Goal: Information Seeking & Learning: Find specific fact

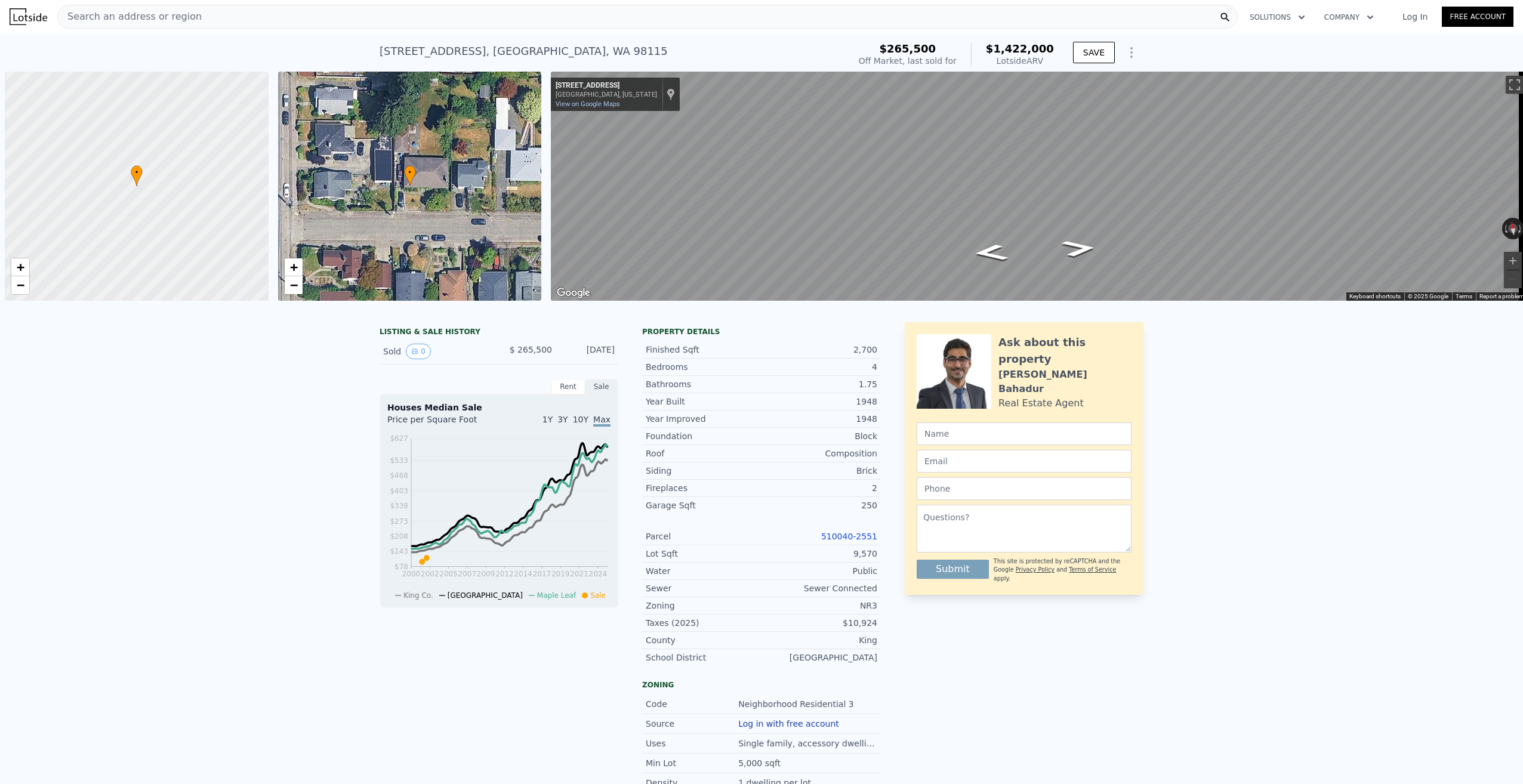
scroll to position [0, 5]
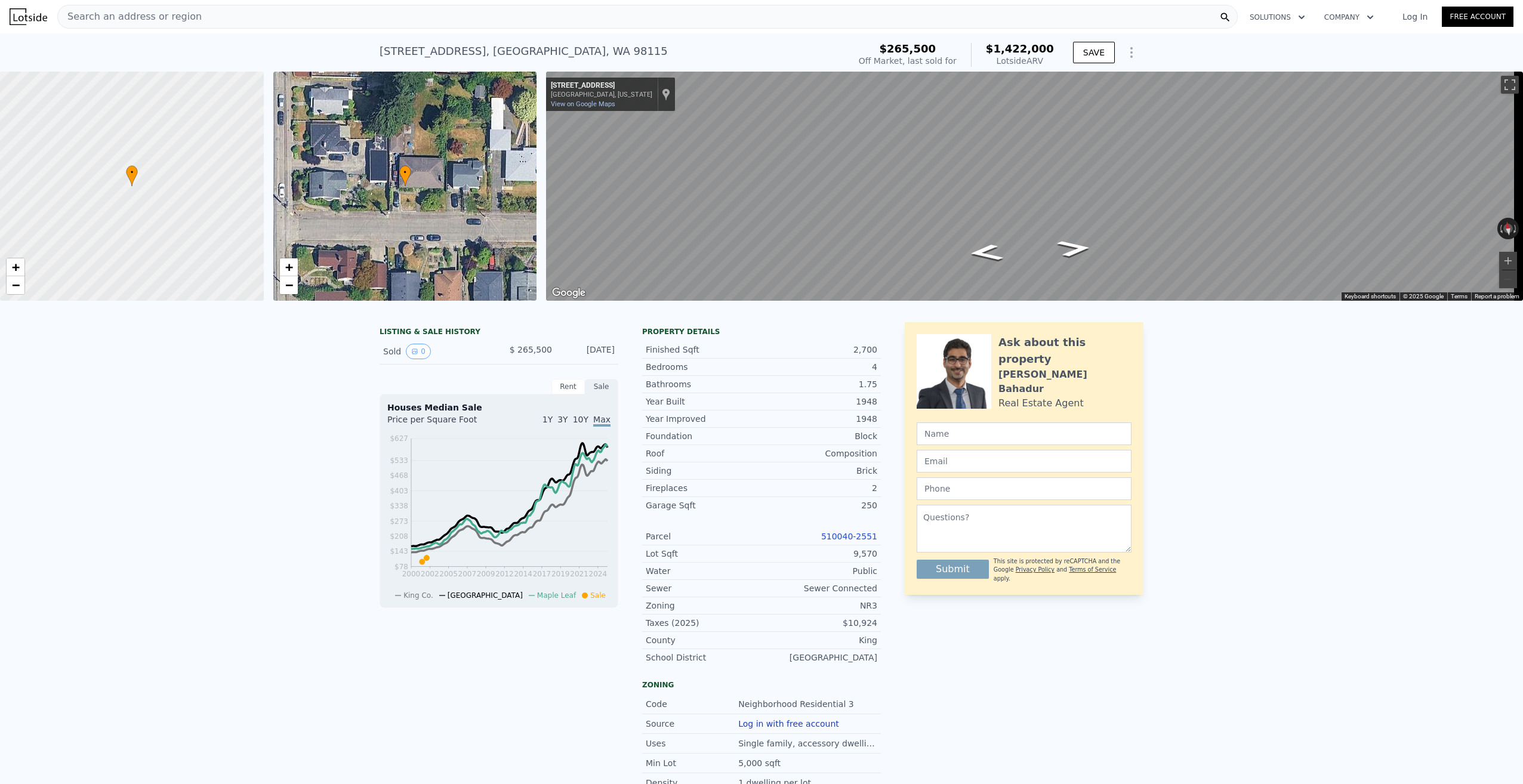
type input "$ 1,403,000"
type input "$ 1,003,585"
click at [137, 194] on div at bounding box center [132, 186] width 316 height 275
click at [172, 192] on div at bounding box center [132, 186] width 316 height 275
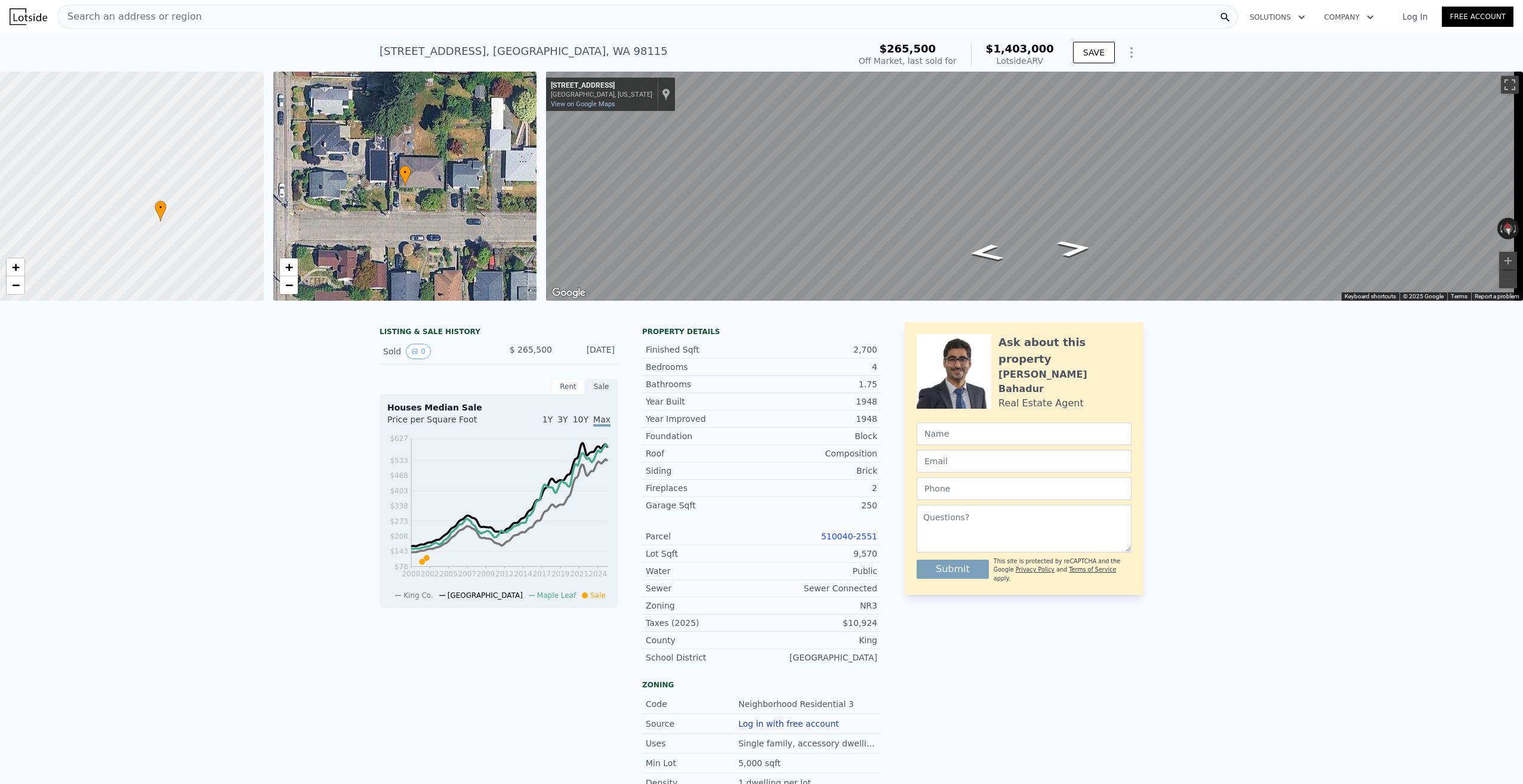
drag, startPoint x: 115, startPoint y: 172, endPoint x: 184, endPoint y: 215, distance: 81.3
click at [184, 215] on div at bounding box center [132, 186] width 316 height 275
click at [177, 209] on div at bounding box center [132, 186] width 316 height 275
click at [157, 246] on div at bounding box center [132, 186] width 316 height 275
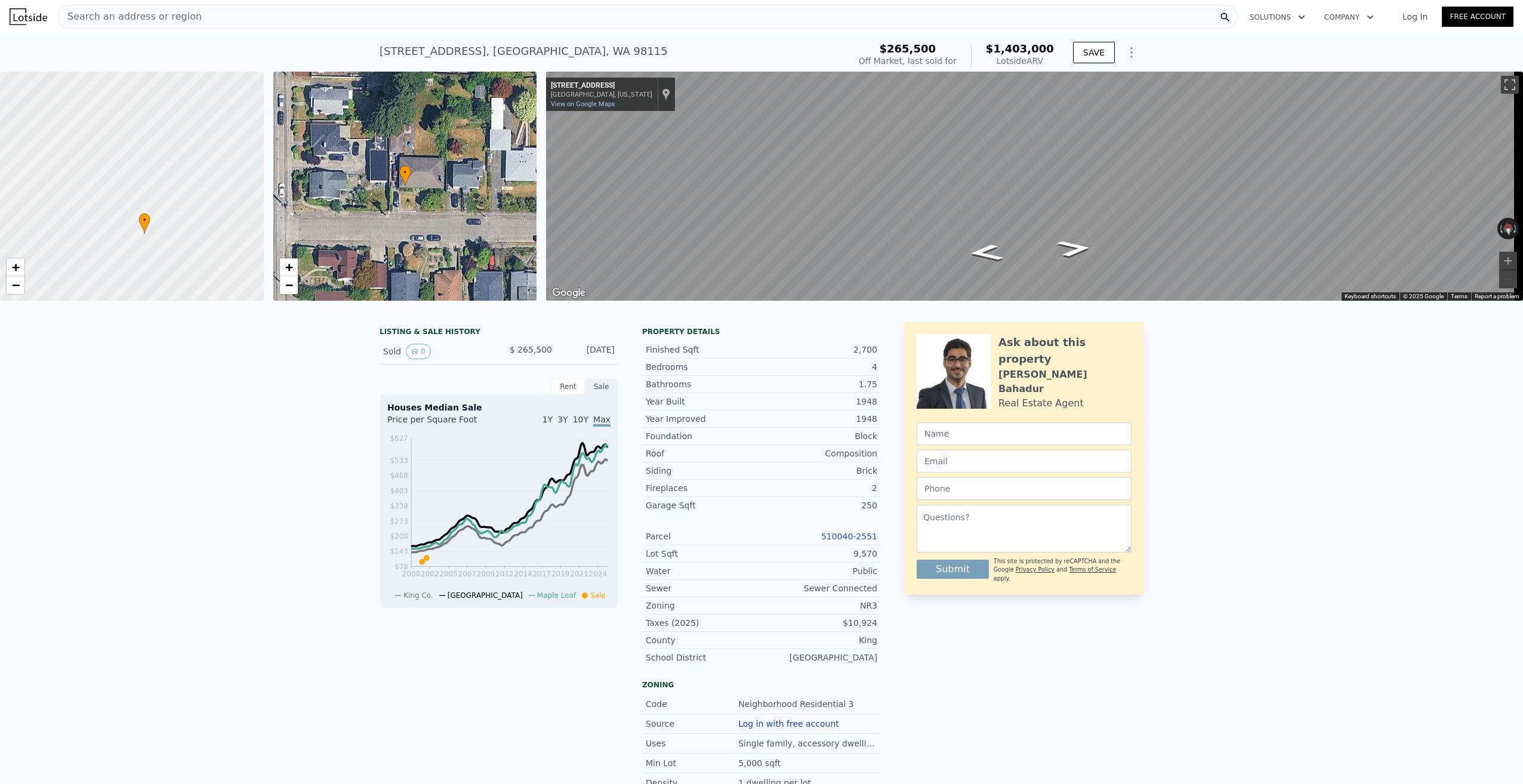
click at [156, 245] on div at bounding box center [132, 186] width 316 height 275
click at [136, 231] on div at bounding box center [132, 186] width 316 height 275
click at [157, 234] on icon at bounding box center [152, 226] width 12 height 21
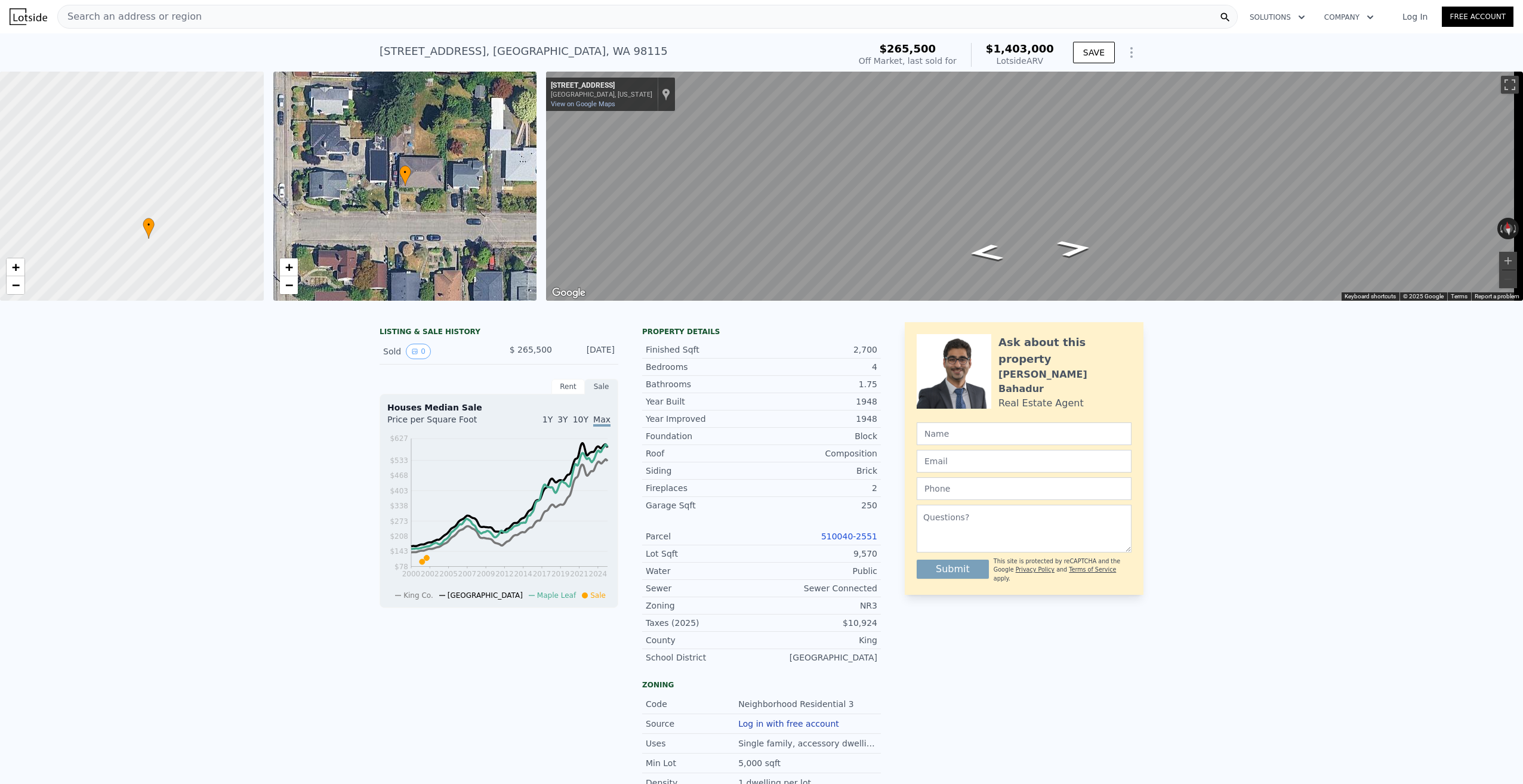
click at [167, 234] on div at bounding box center [132, 186] width 316 height 275
click at [145, 238] on div at bounding box center [132, 186] width 316 height 275
click at [144, 238] on div at bounding box center [132, 186] width 316 height 275
click at [118, 252] on div at bounding box center [132, 186] width 316 height 275
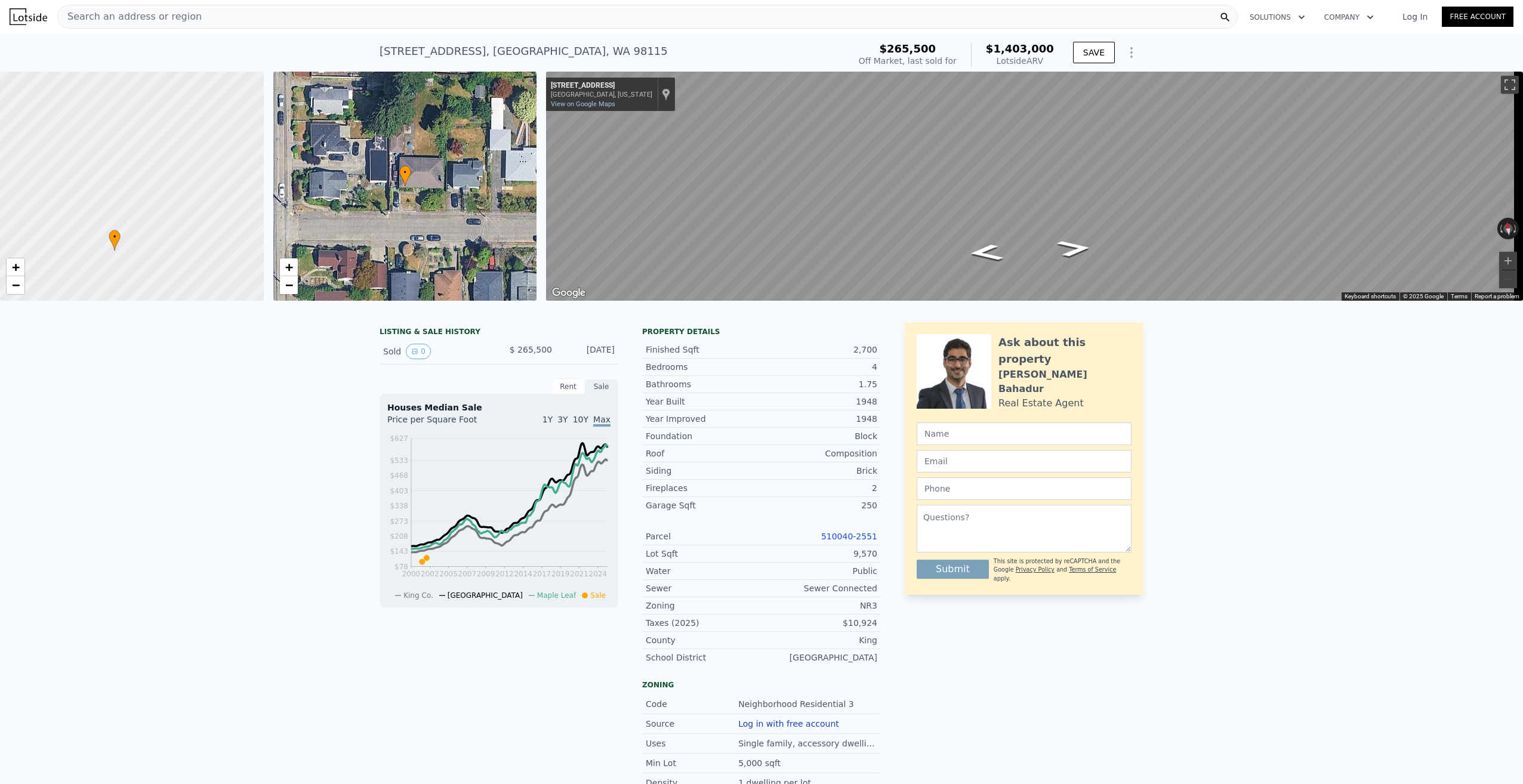
click at [118, 252] on div at bounding box center [132, 186] width 316 height 275
click at [136, 264] on div at bounding box center [132, 186] width 316 height 275
click at [136, 264] on div at bounding box center [132, 186] width 316 height 275
drag, startPoint x: 144, startPoint y: 241, endPoint x: 180, endPoint y: 215, distance: 44.4
click at [180, 215] on div at bounding box center [132, 186] width 316 height 275
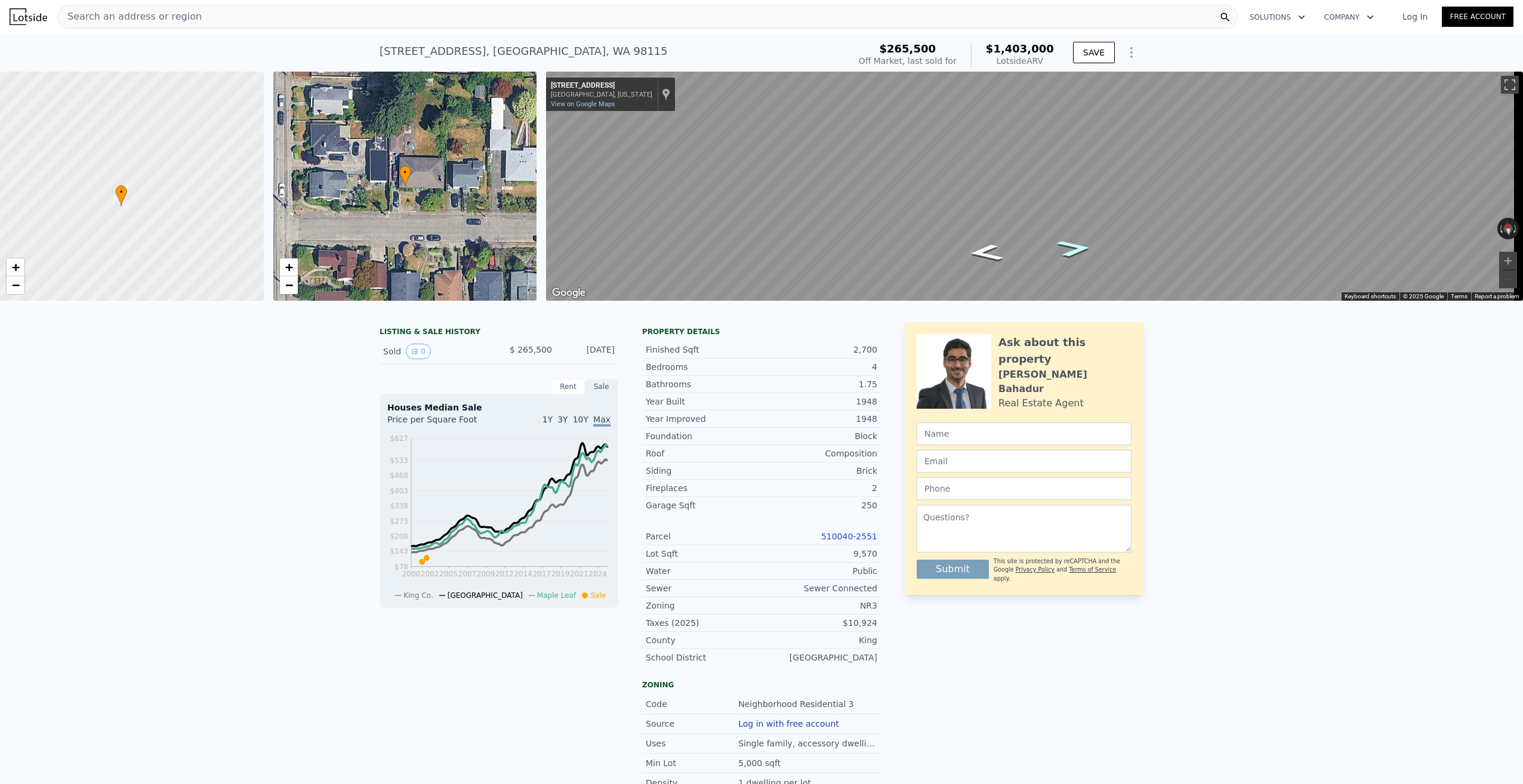
click at [1076, 251] on icon "Go East, NE 89th St" at bounding box center [1075, 248] width 64 height 25
click at [404, 163] on div "• + −" at bounding box center [405, 186] width 264 height 229
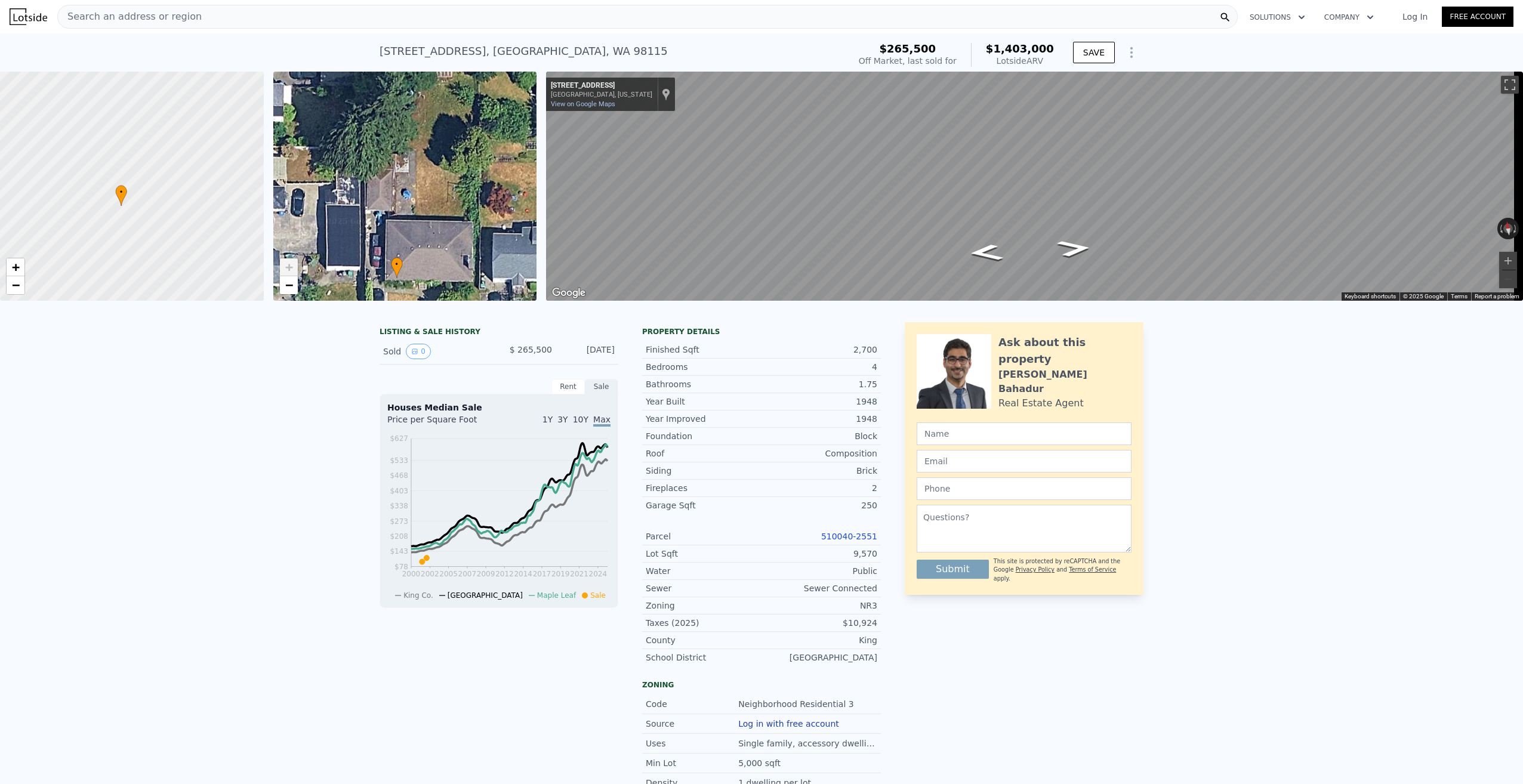
drag, startPoint x: 426, startPoint y: 136, endPoint x: 416, endPoint y: 206, distance: 70.7
click at [416, 206] on div "• + −" at bounding box center [405, 186] width 264 height 229
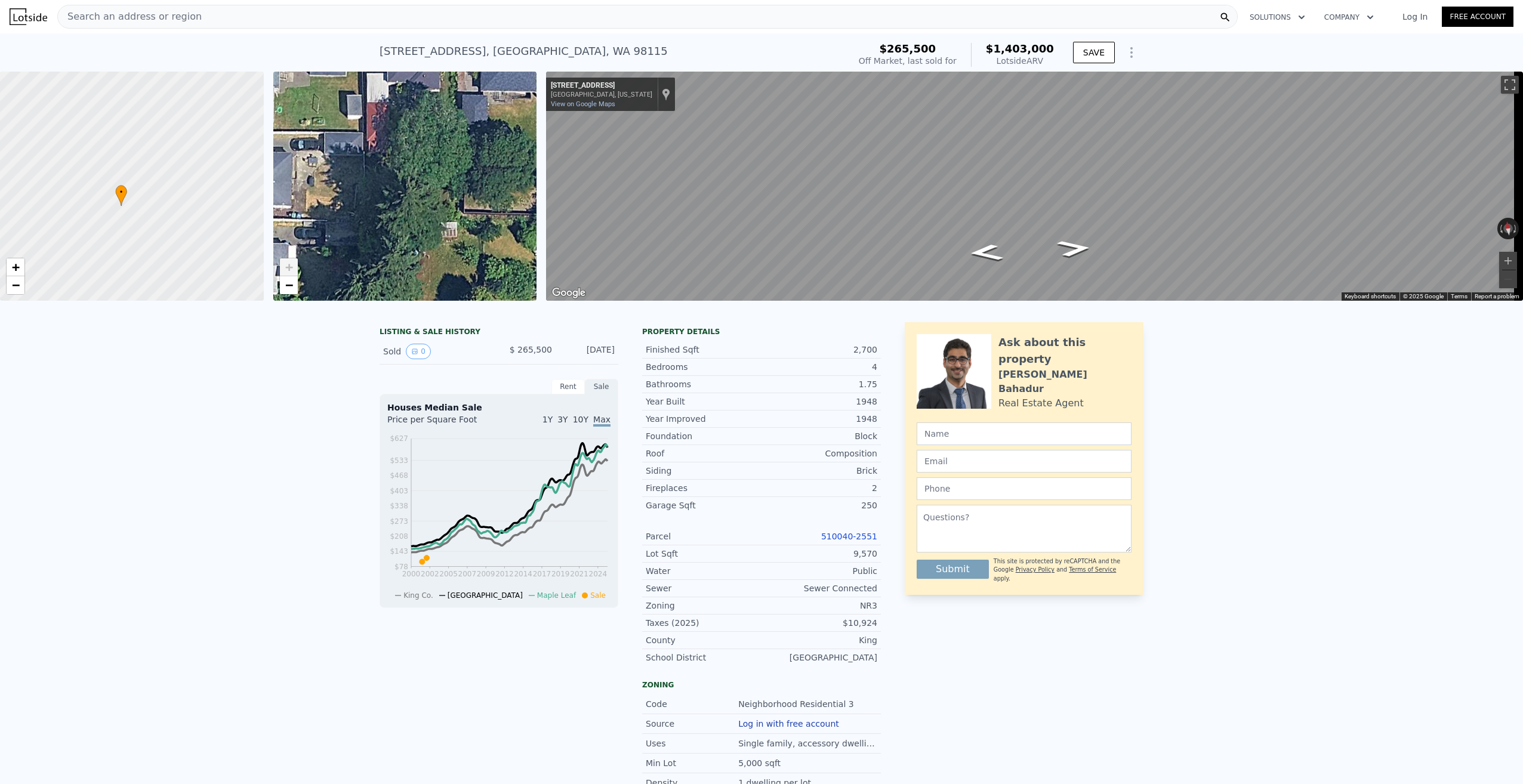
drag, startPoint x: 449, startPoint y: 177, endPoint x: 454, endPoint y: 305, distance: 128.1
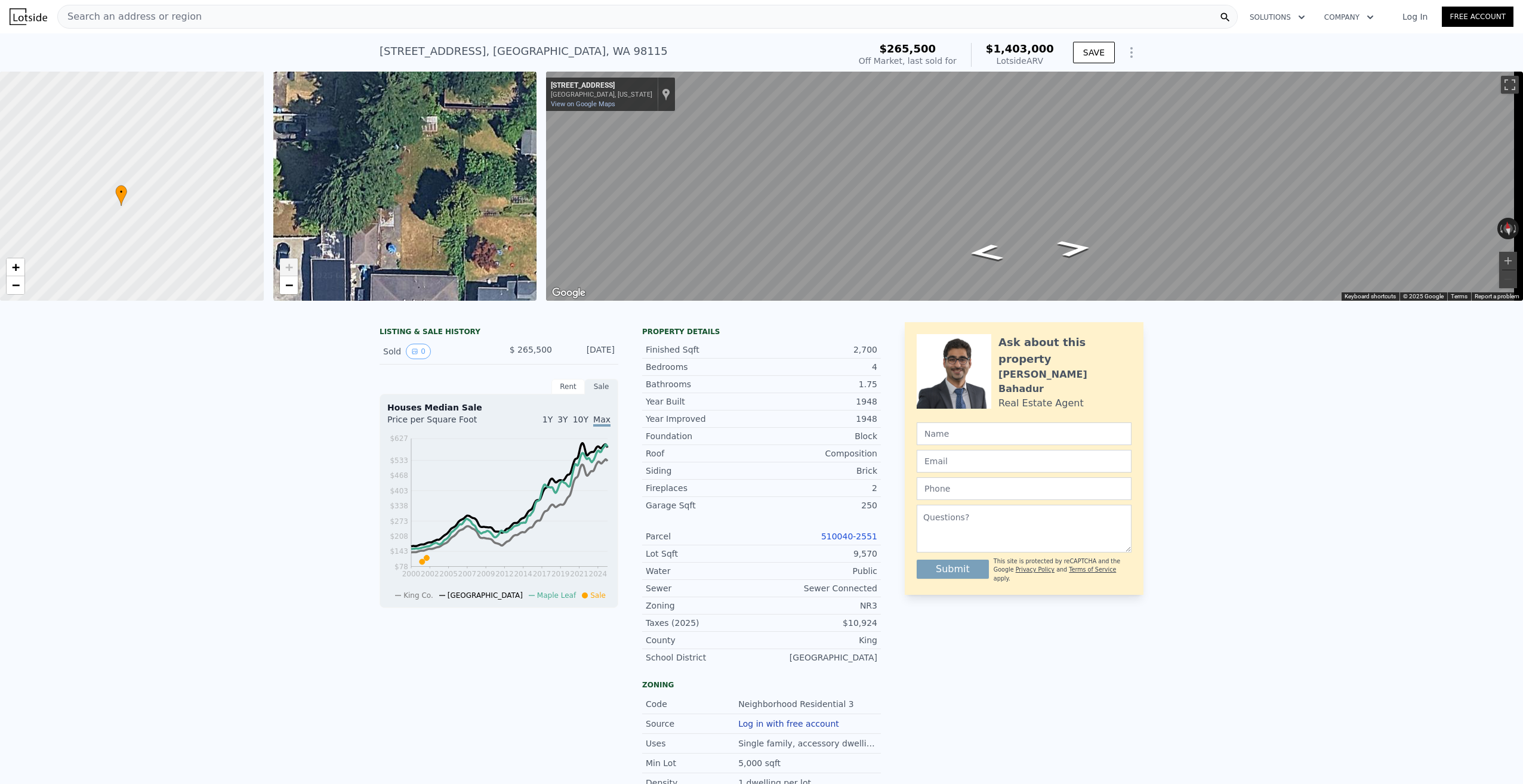
drag, startPoint x: 448, startPoint y: 218, endPoint x: 428, endPoint y: 119, distance: 101.0
click at [428, 116] on div "• + −" at bounding box center [405, 186] width 264 height 229
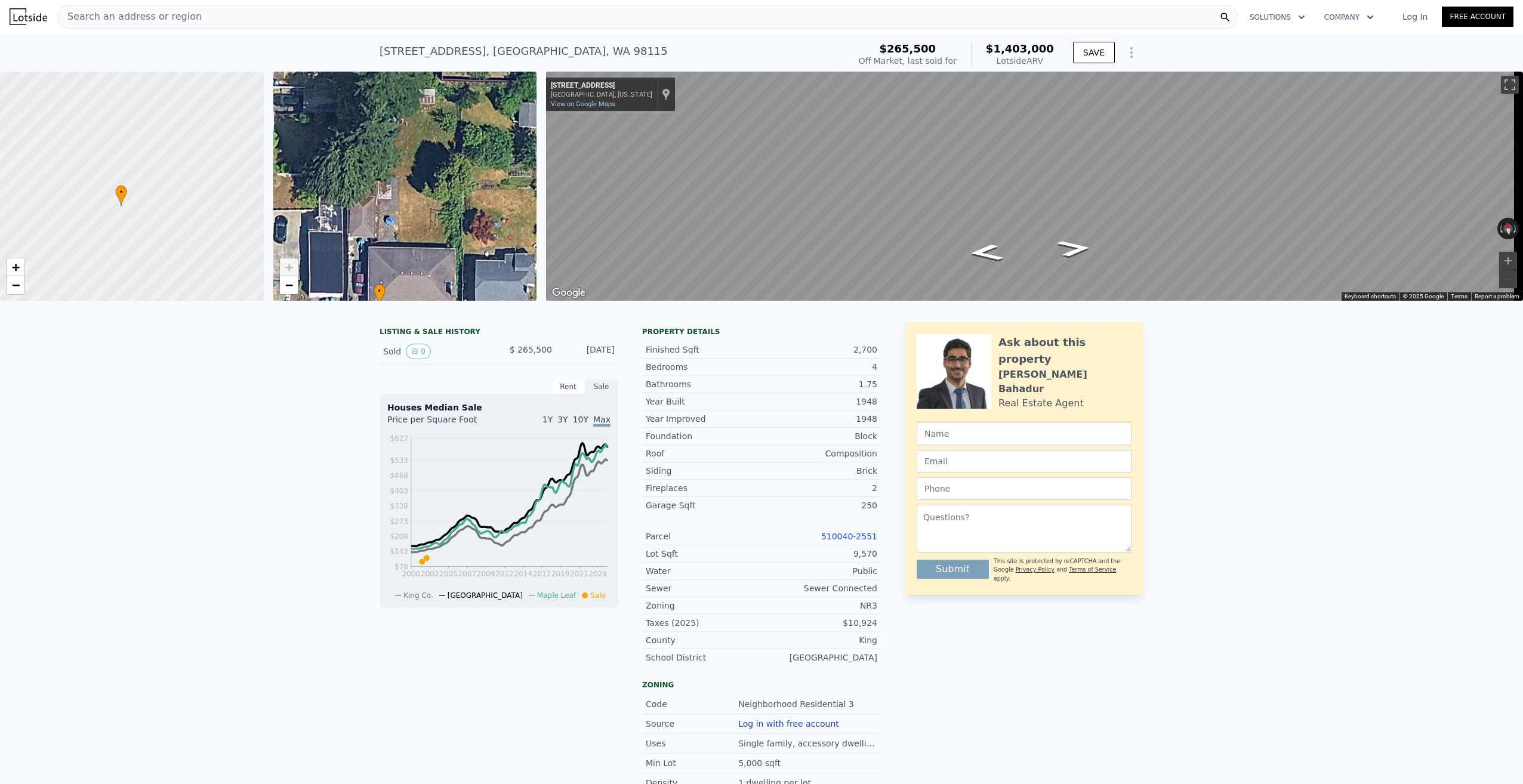
drag, startPoint x: 433, startPoint y: 180, endPoint x: 431, endPoint y: 123, distance: 57.0
click at [430, 111] on div "• + −" at bounding box center [405, 186] width 264 height 229
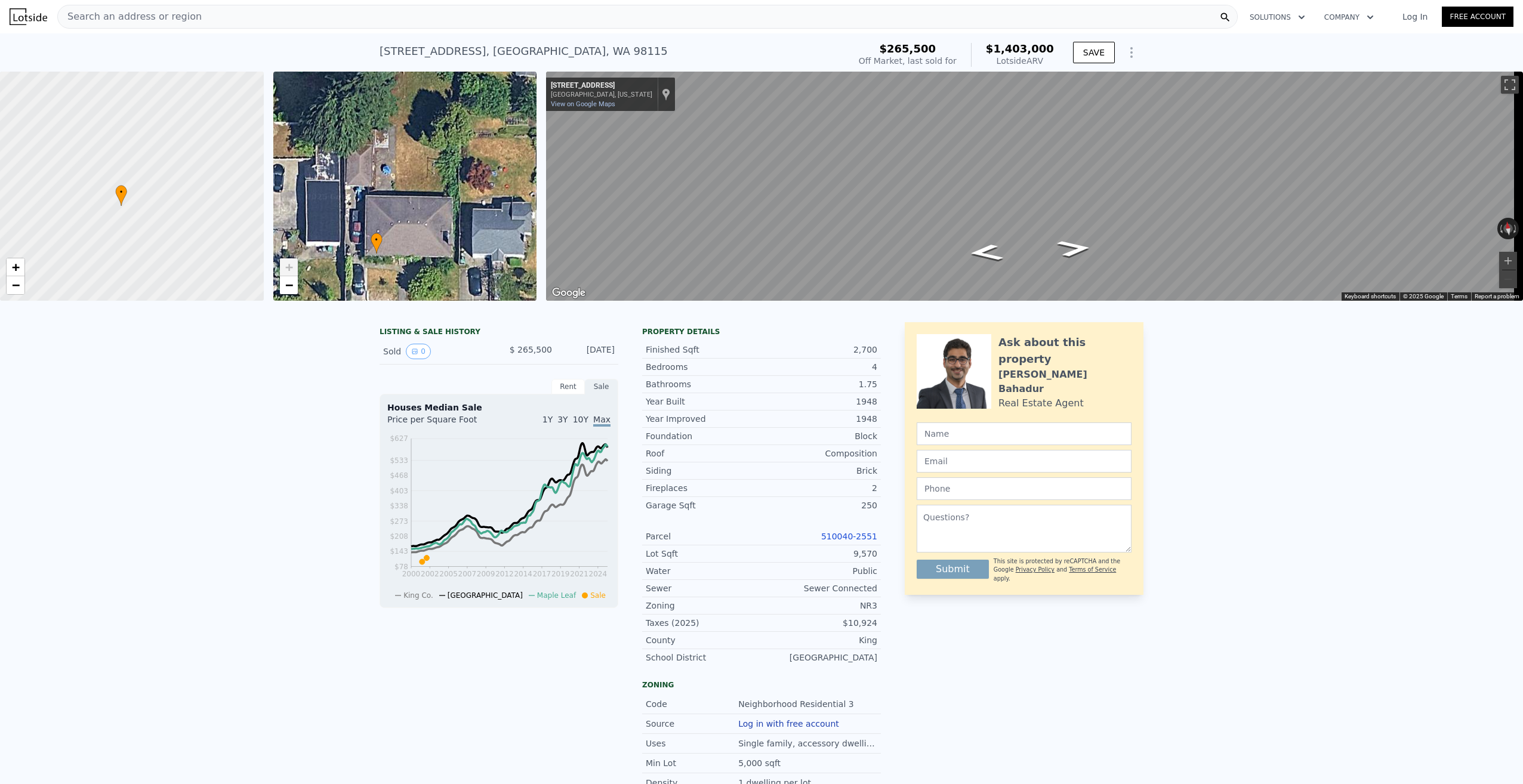
drag, startPoint x: 426, startPoint y: 211, endPoint x: 446, endPoint y: 184, distance: 33.6
click at [446, 184] on div "• + −" at bounding box center [405, 186] width 264 height 229
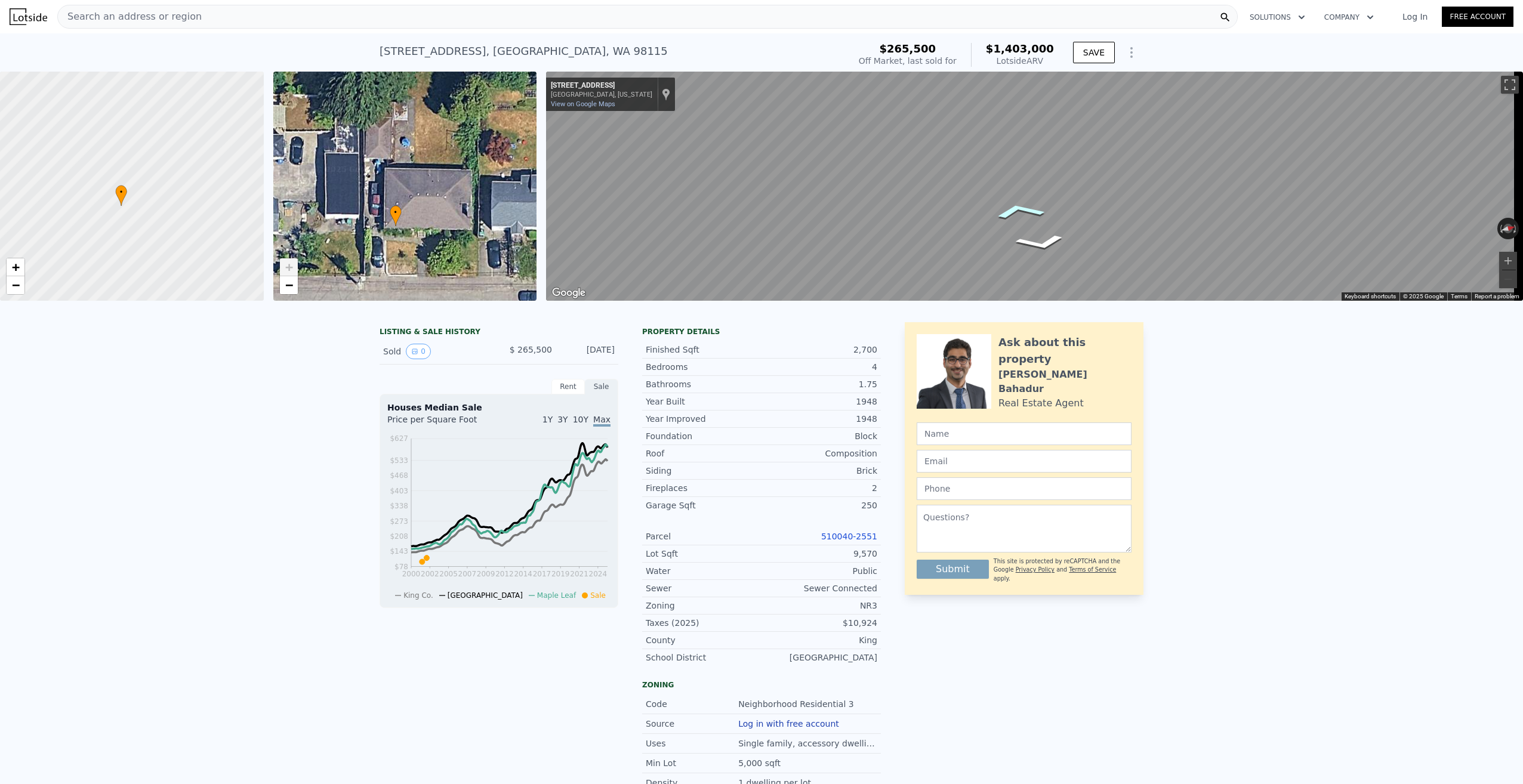
click at [1018, 218] on div "Map" at bounding box center [1035, 186] width 977 height 229
click at [1523, 221] on html "Search an address or region Solutions Company Open main menu Log In Free Accoun…" at bounding box center [761, 392] width 1523 height 784
click at [423, 206] on div "• + −" at bounding box center [405, 186] width 264 height 229
click at [418, 195] on div "• + −" at bounding box center [405, 186] width 264 height 229
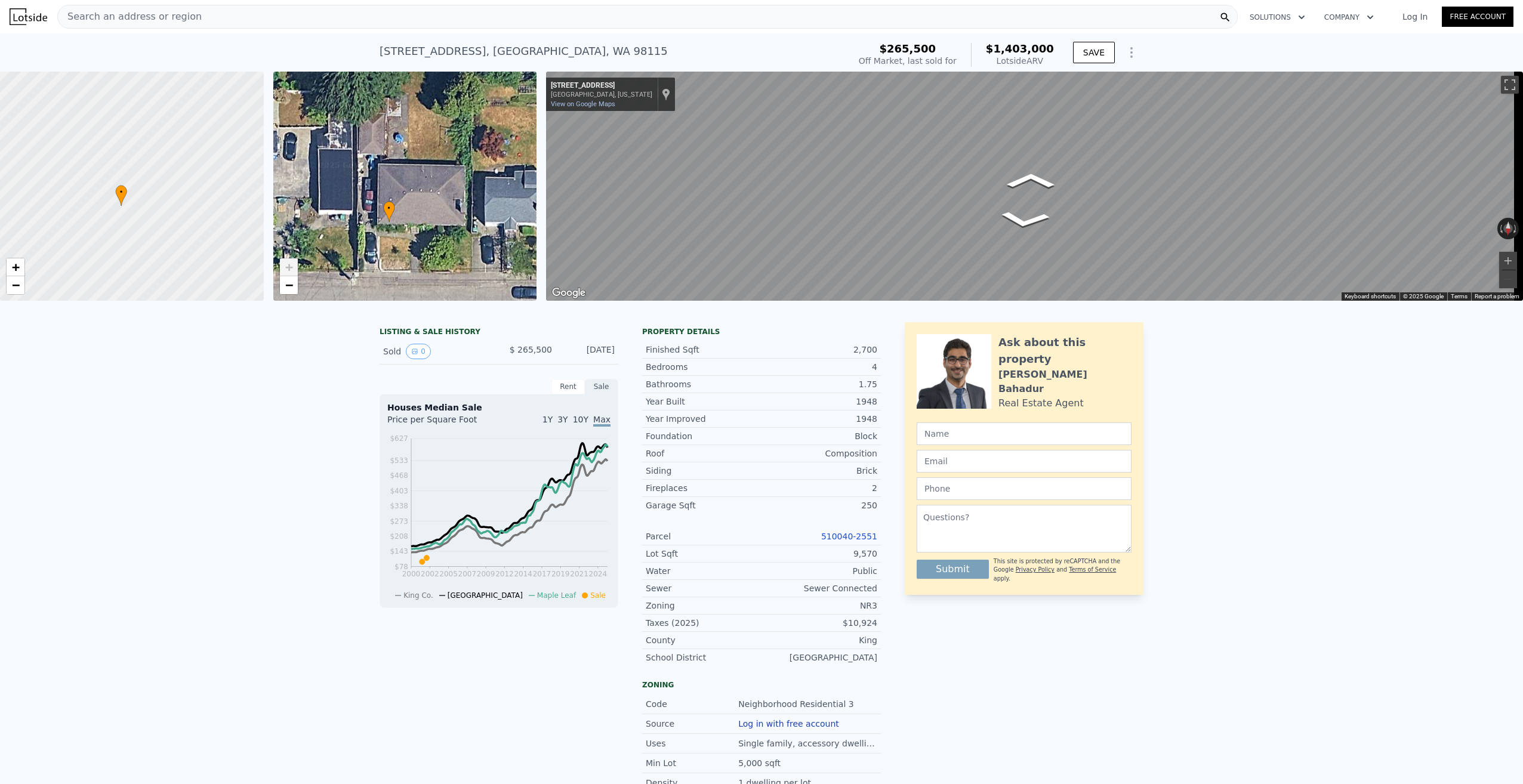
click at [446, 54] on div "[STREET_ADDRESS]" at bounding box center [524, 51] width 288 height 16
drag, startPoint x: 377, startPoint y: 51, endPoint x: 538, endPoint y: 52, distance: 161.0
click at [538, 52] on div "[STREET_ADDRESS] Sold [DATE] for $265,500 (~ARV $1.403m )" at bounding box center [612, 54] width 465 height 33
copy div "[STREET_ADDRESS]"
click at [134, 10] on span "Search an address or region" at bounding box center [129, 16] width 144 height 14
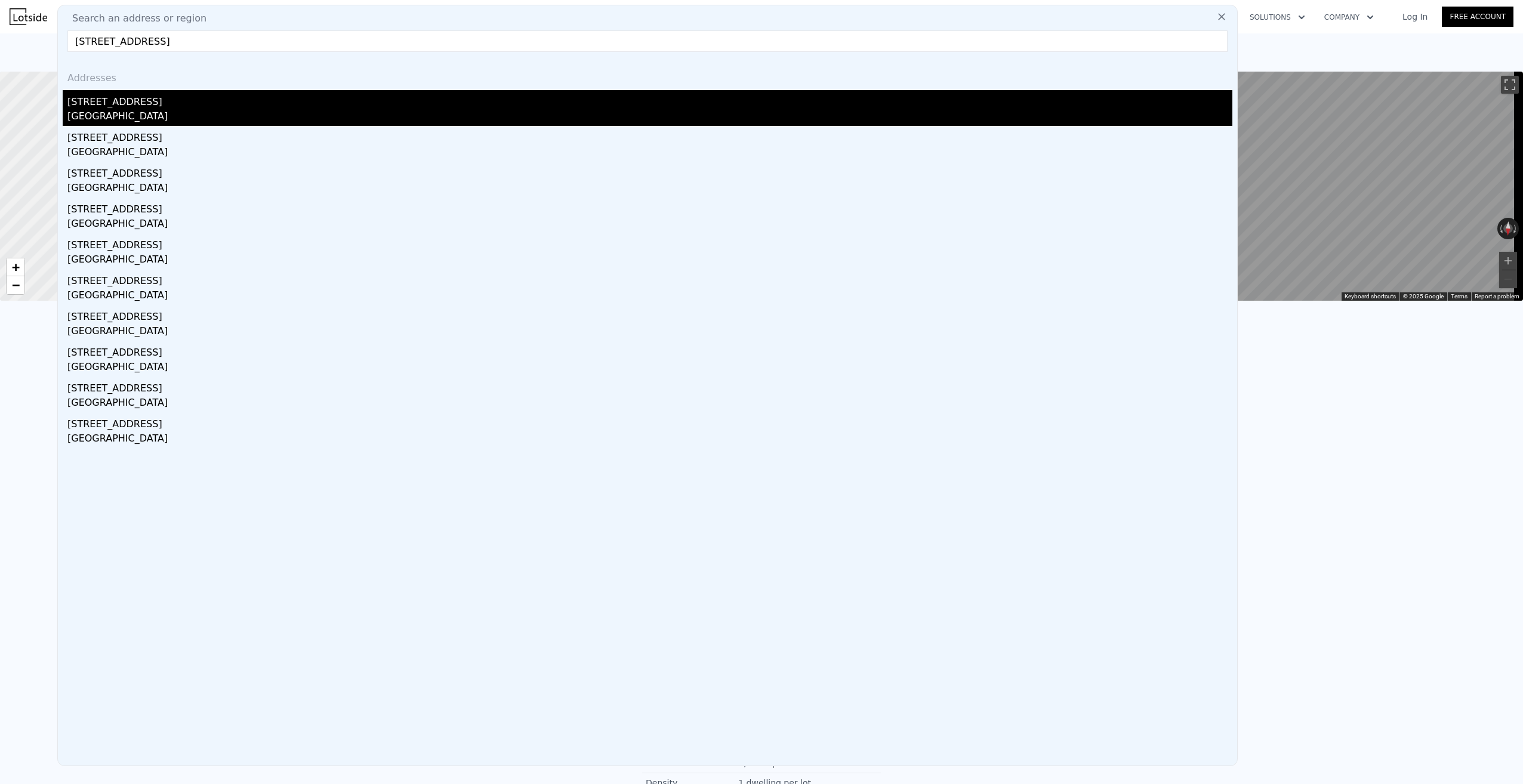
type input "[STREET_ADDRESS]"
click at [111, 106] on div "[STREET_ADDRESS]" at bounding box center [650, 100] width 1165 height 19
click at [111, 106] on div at bounding box center [132, 186] width 316 height 275
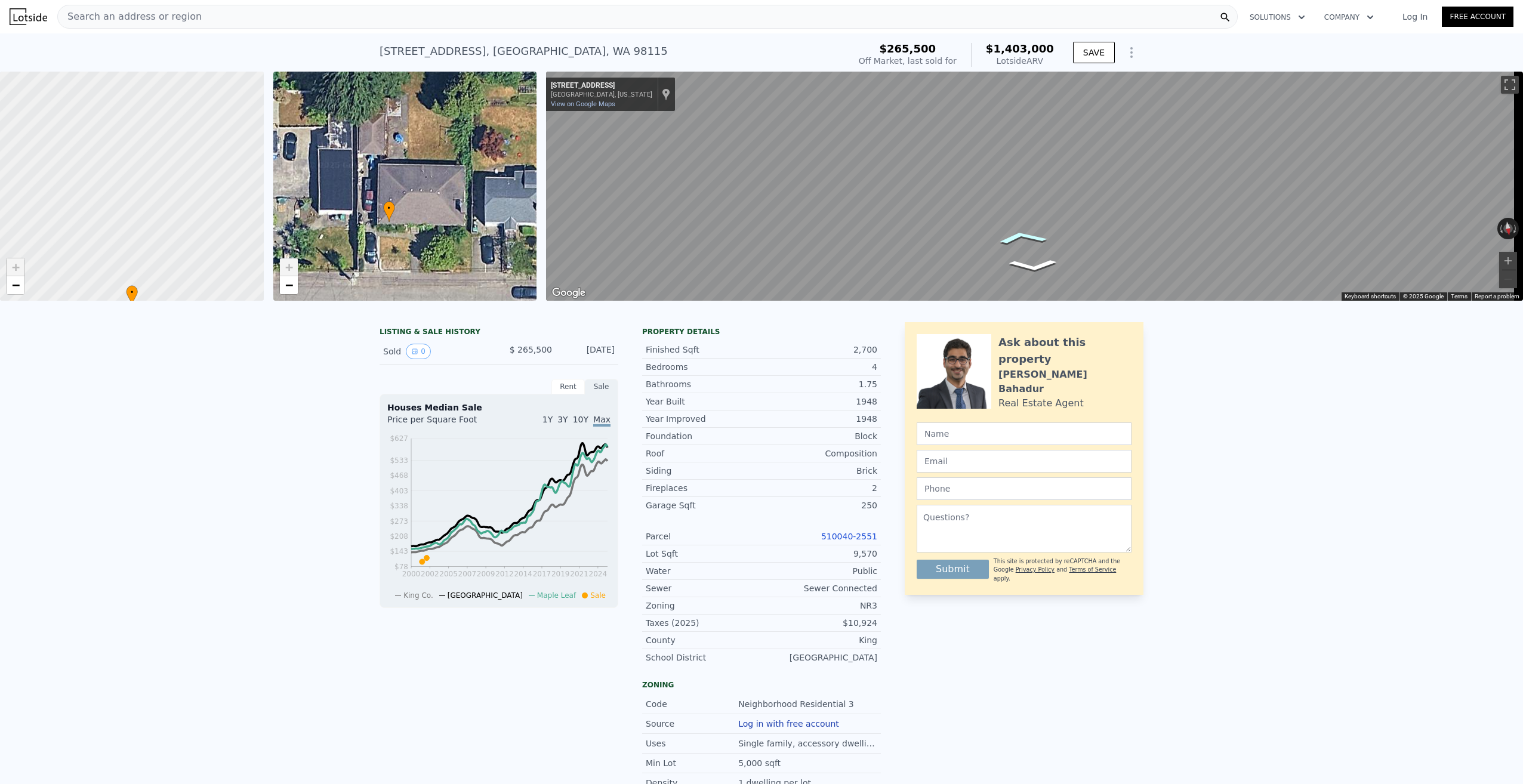
click at [1006, 236] on div "Map" at bounding box center [1035, 186] width 977 height 229
click at [1225, 18] on icon at bounding box center [1225, 17] width 12 height 12
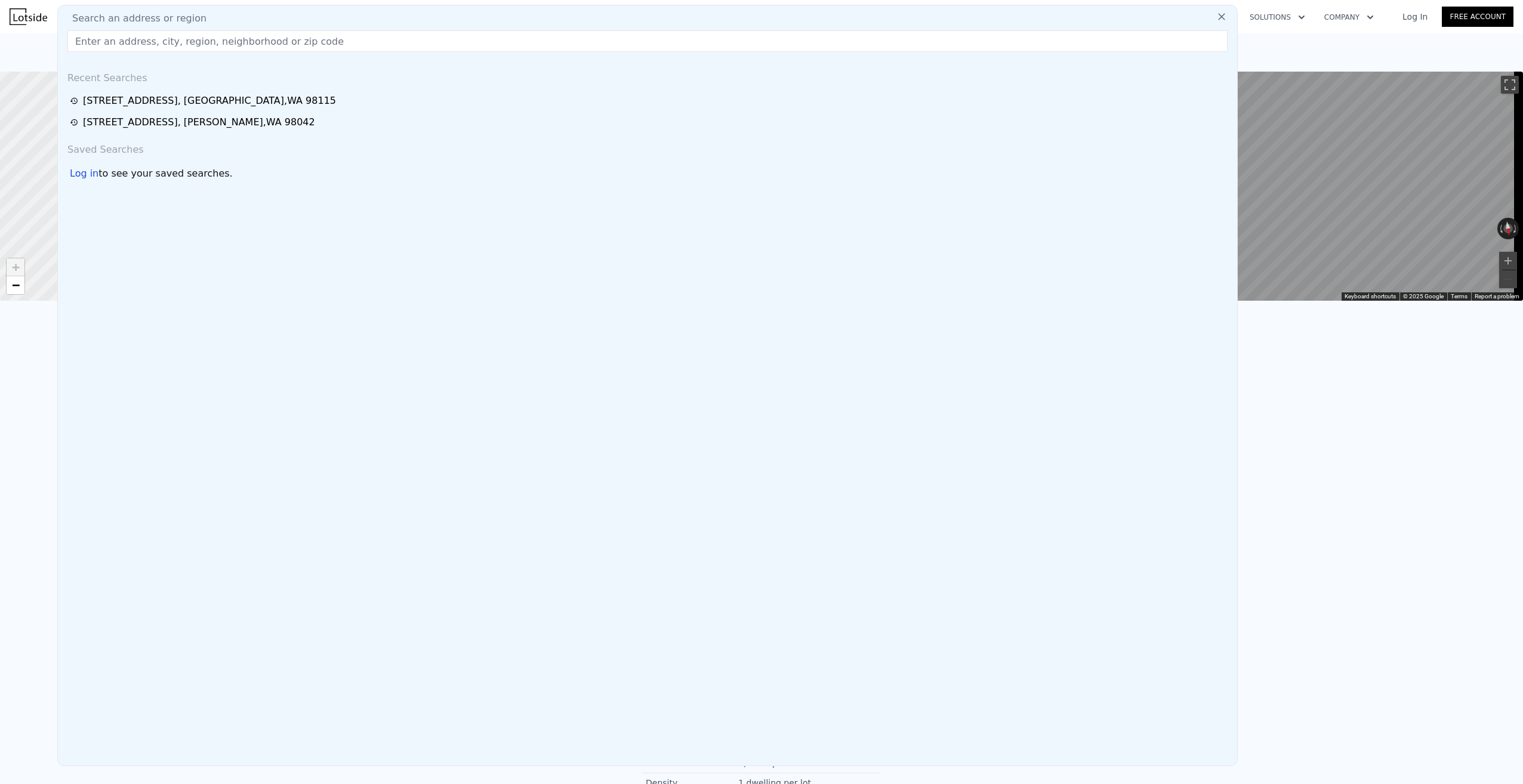
click at [1218, 15] on icon at bounding box center [1222, 16] width 7 height 7
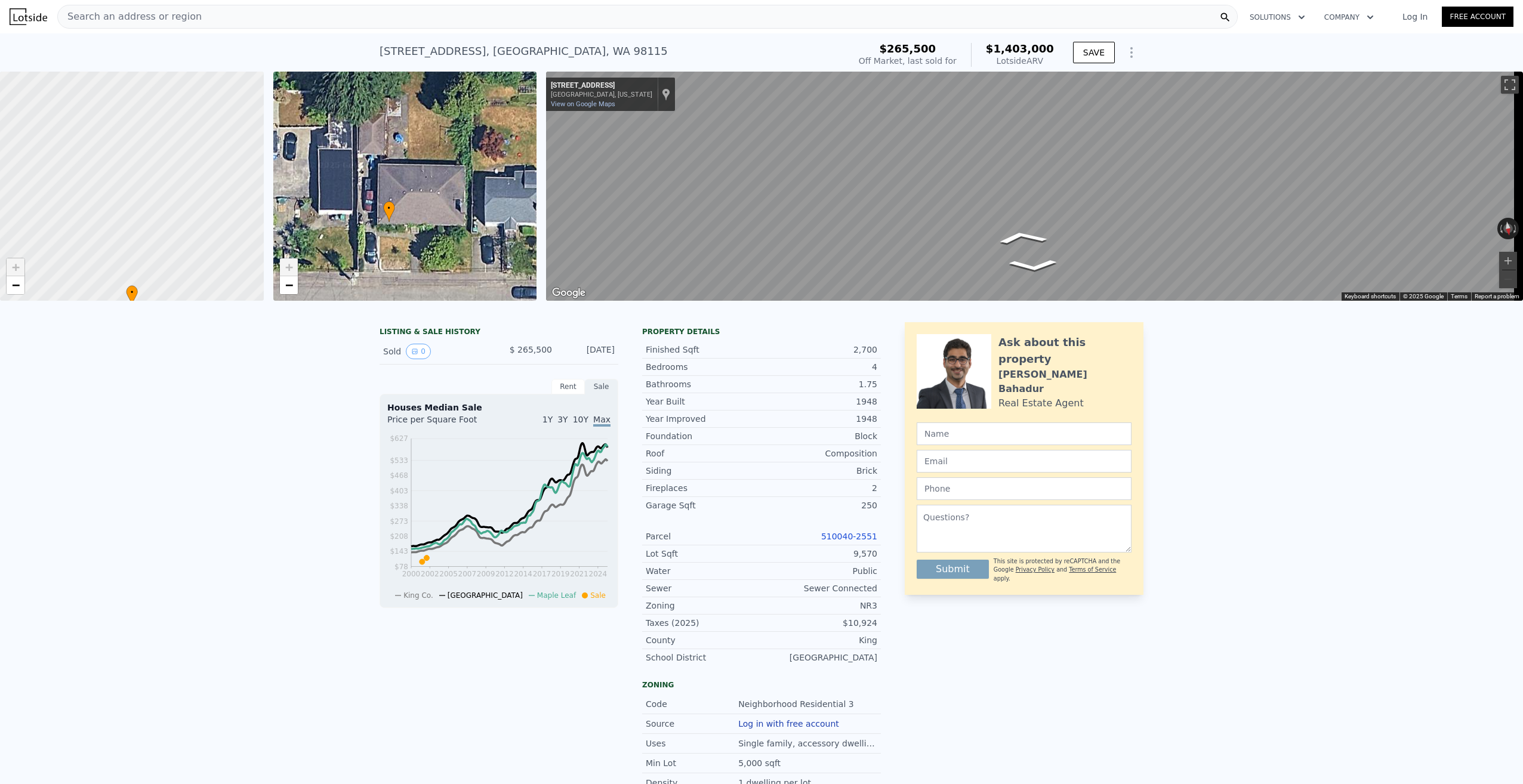
drag, startPoint x: 243, startPoint y: 13, endPoint x: 162, endPoint y: 21, distance: 81.4
drag, startPoint x: 162, startPoint y: 21, endPoint x: 126, endPoint y: 12, distance: 37.1
click at [126, 12] on span "Search an address or region" at bounding box center [129, 16] width 144 height 14
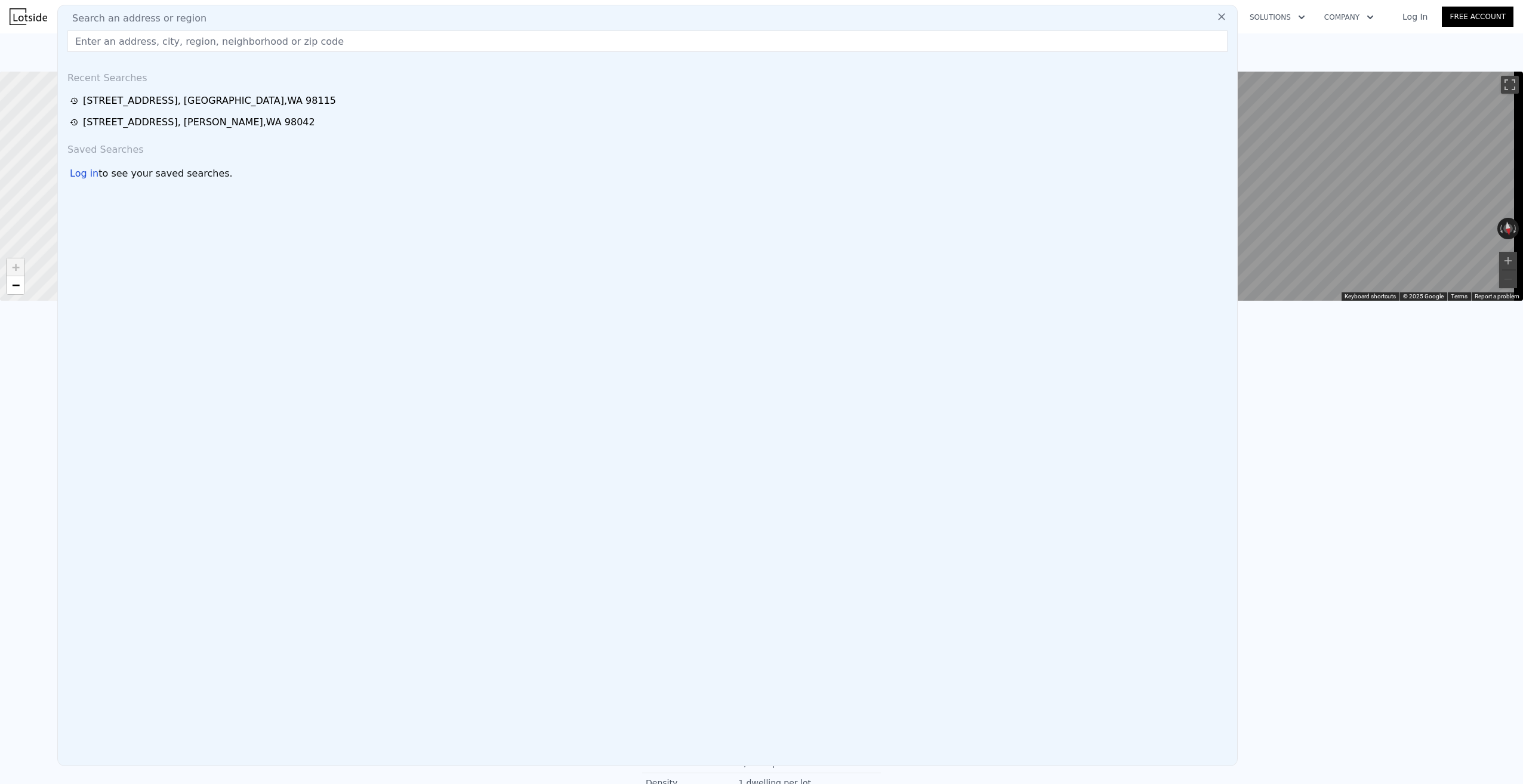
click at [126, 12] on span "Search an address or region" at bounding box center [134, 19] width 144 height 14
click at [1216, 19] on icon at bounding box center [1222, 16] width 12 height 12
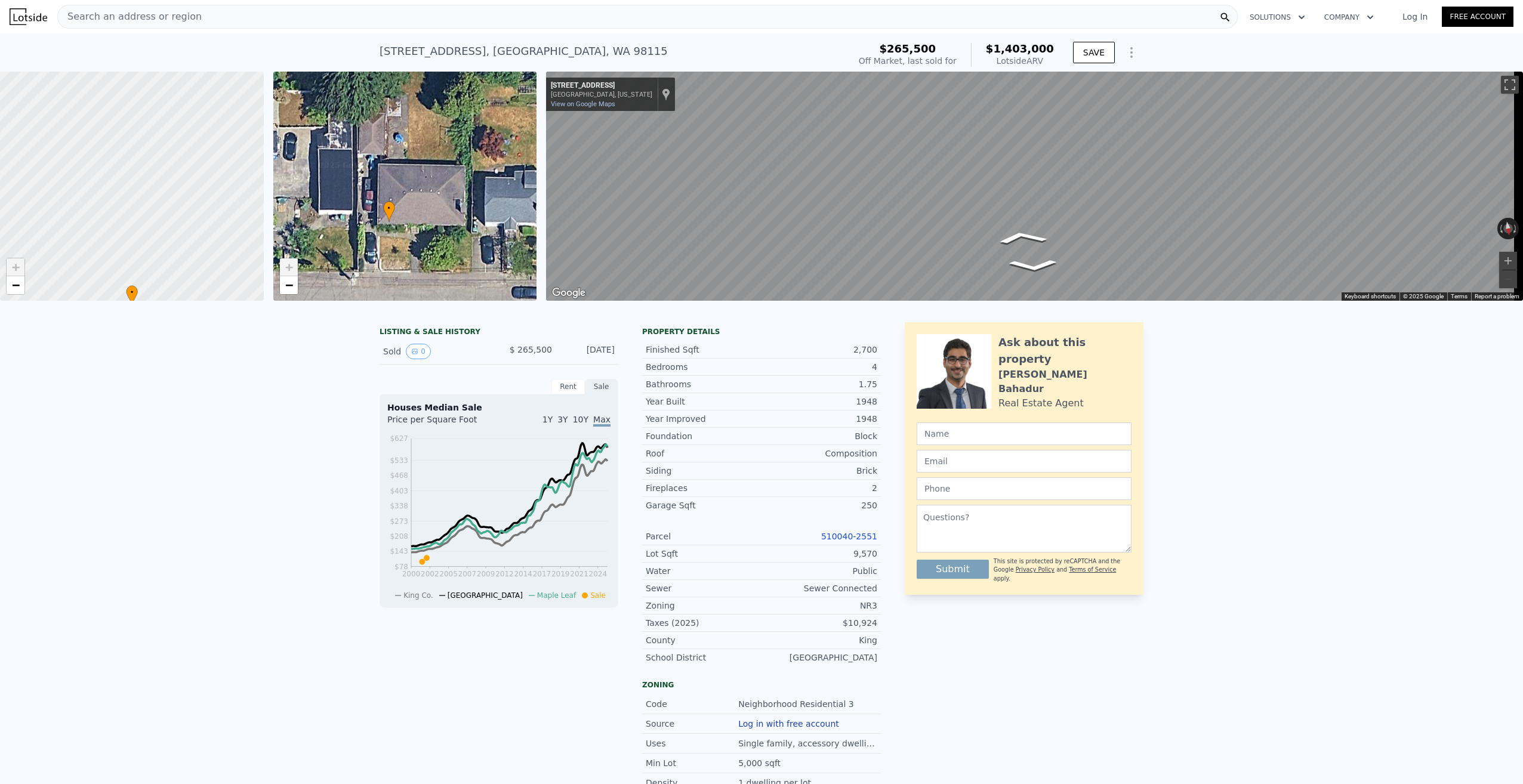
drag, startPoint x: 470, startPoint y: 182, endPoint x: 471, endPoint y: 175, distance: 7.1
click at [468, 180] on div "• + −" at bounding box center [405, 186] width 264 height 229
